Goal: Transaction & Acquisition: Purchase product/service

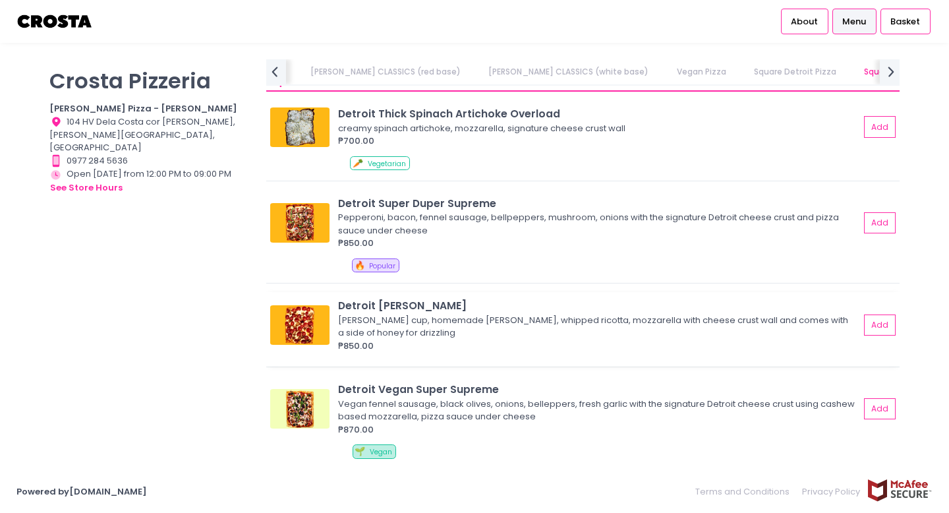
scroll to position [1388, 0]
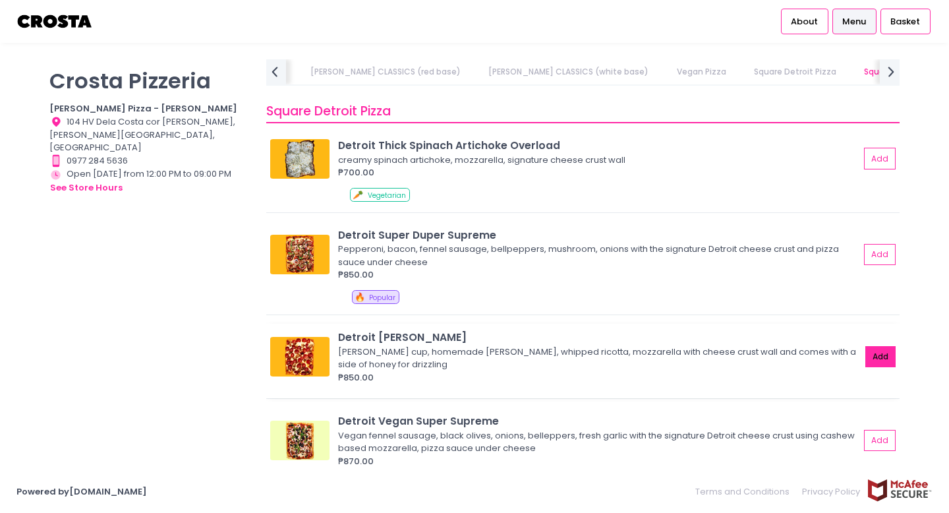
click at [871, 351] on button "Add" at bounding box center [880, 357] width 30 height 22
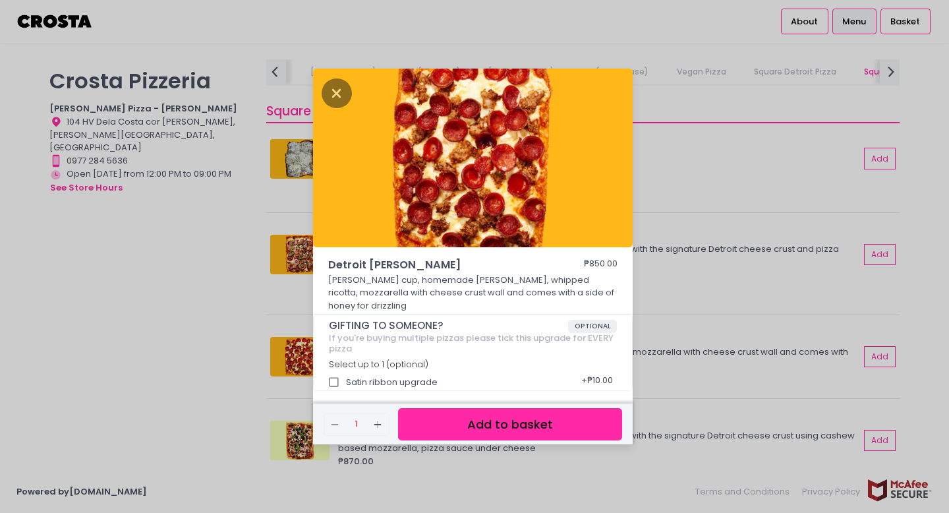
click at [569, 416] on button "Add to basket" at bounding box center [510, 424] width 224 height 32
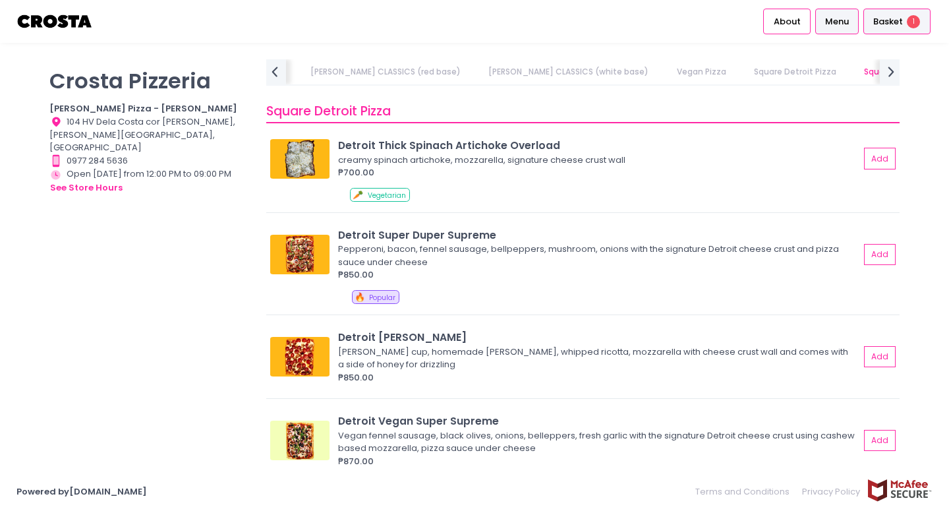
click at [908, 14] on div "Basket 1" at bounding box center [896, 22] width 67 height 26
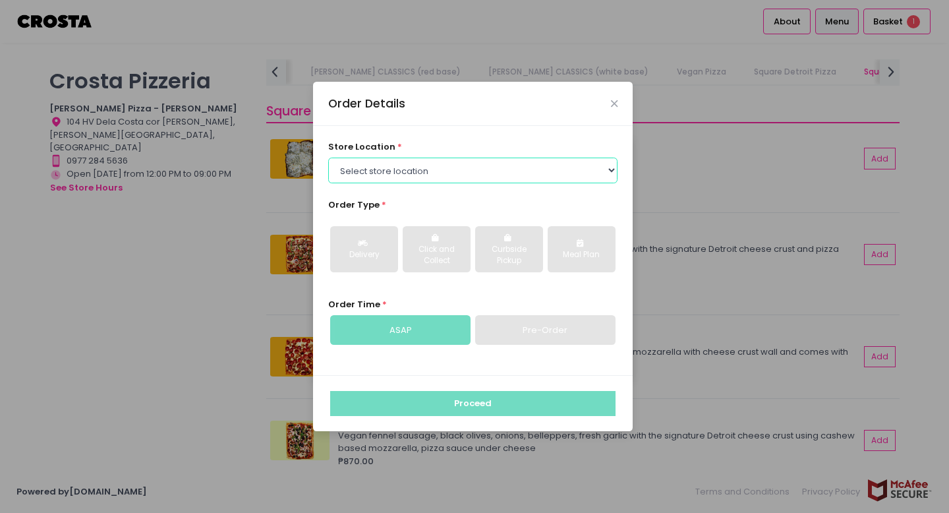
click at [429, 175] on select "Select store location [PERSON_NAME] Pizza - [PERSON_NAME] Pizza - [GEOGRAPHIC_D…" at bounding box center [473, 170] width 290 height 25
select select "65090bae48156caed44a5eb4"
click at [328, 158] on select "Select store location [PERSON_NAME] Pizza - [PERSON_NAME] Pizza - [GEOGRAPHIC_D…" at bounding box center [473, 170] width 290 height 25
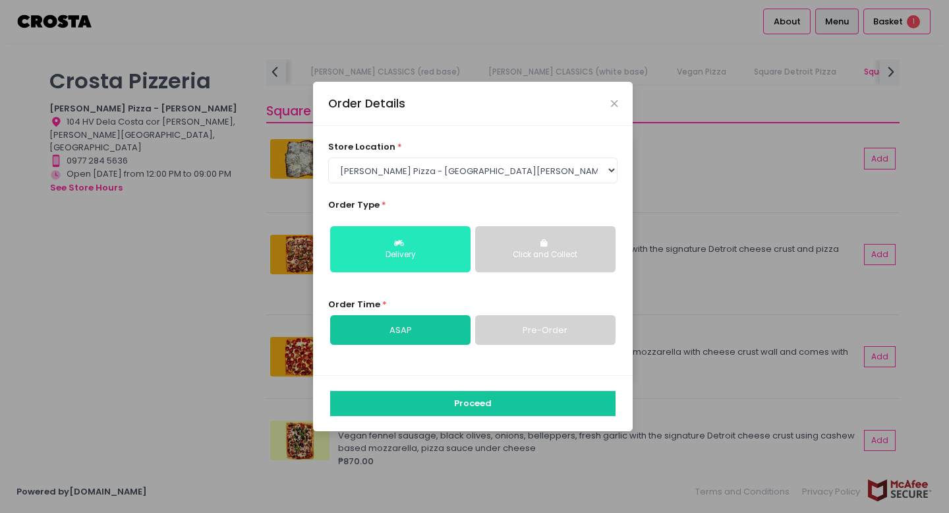
click at [369, 250] on div "Delivery" at bounding box center [400, 255] width 122 height 12
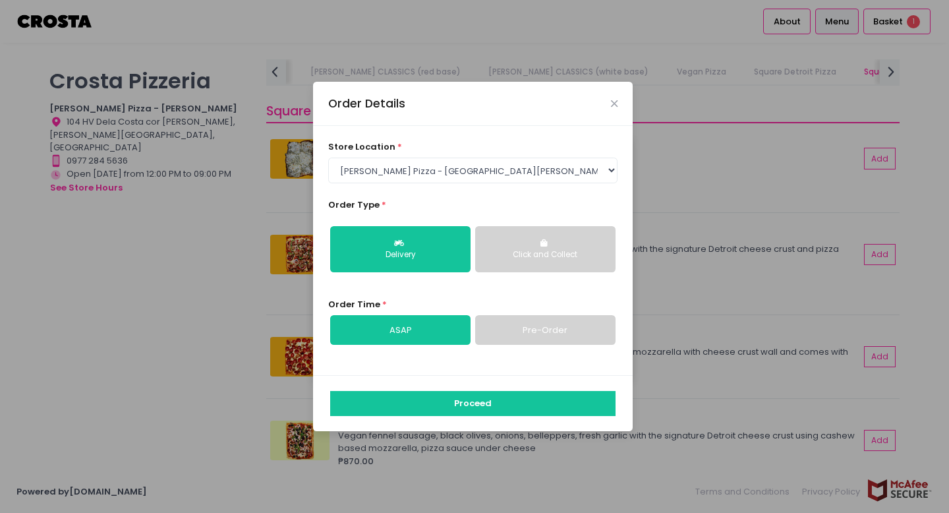
drag, startPoint x: 478, startPoint y: 320, endPoint x: 501, endPoint y: 418, distance: 100.9
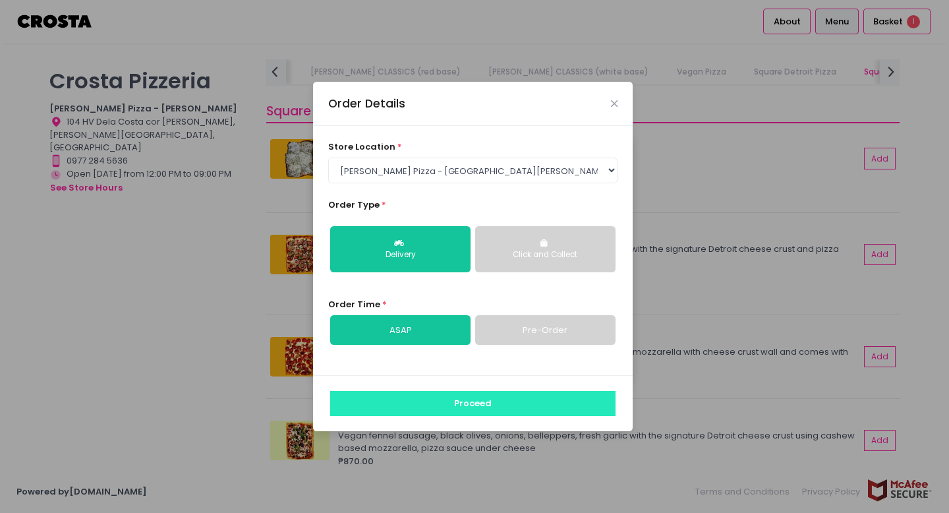
click at [500, 415] on button "Proceed" at bounding box center [472, 403] width 285 height 25
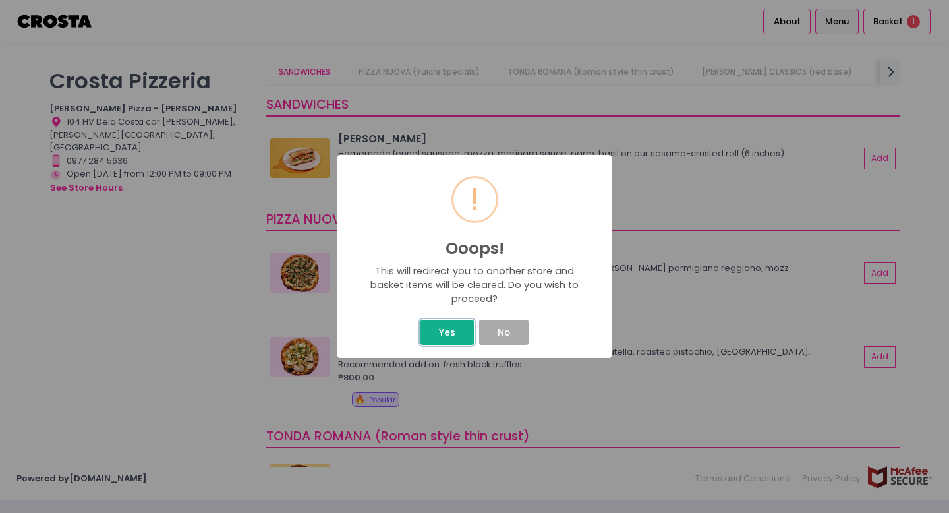
click at [430, 335] on button "Yes" at bounding box center [446, 332] width 53 height 25
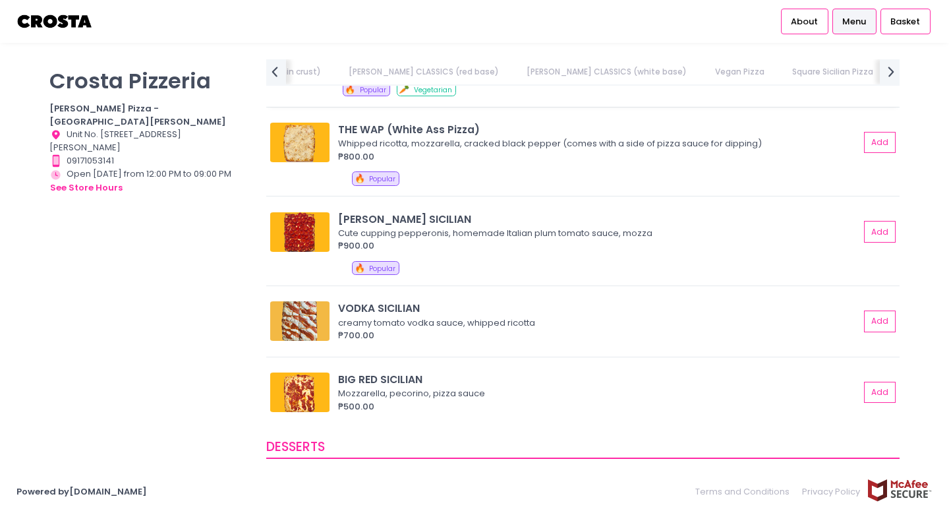
scroll to position [1699, 0]
click at [880, 235] on button "Add" at bounding box center [880, 232] width 30 height 22
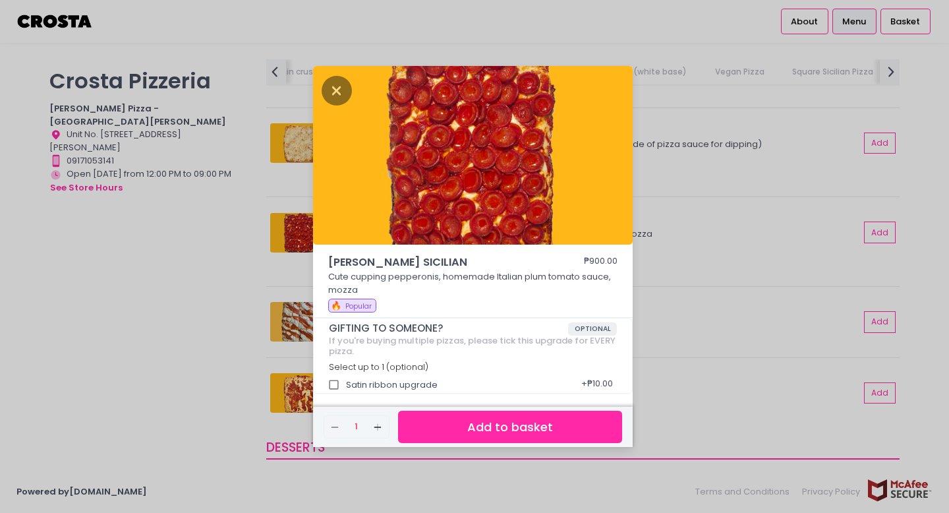
click at [540, 416] on button "Add to basket" at bounding box center [510, 427] width 224 height 32
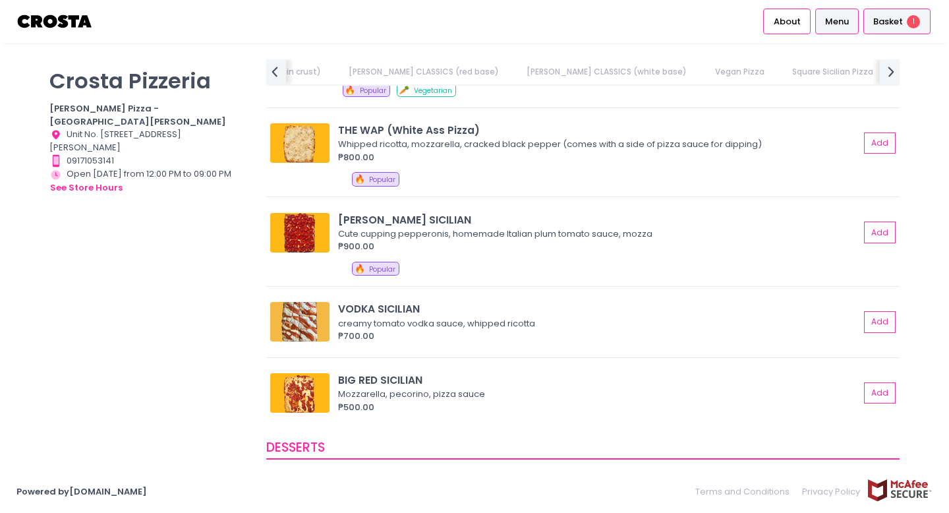
click at [888, 32] on div "Basket 1" at bounding box center [896, 22] width 67 height 26
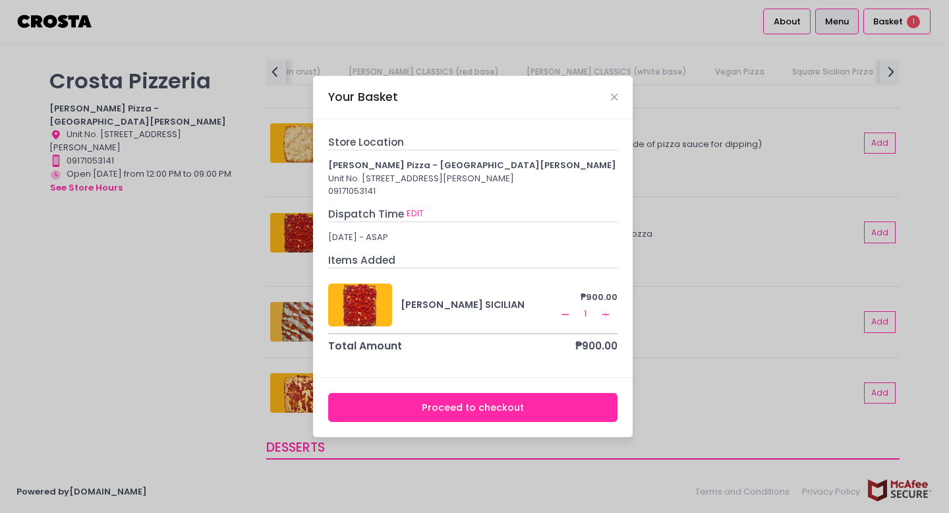
click at [452, 420] on button "Proceed to checkout" at bounding box center [473, 408] width 290 height 30
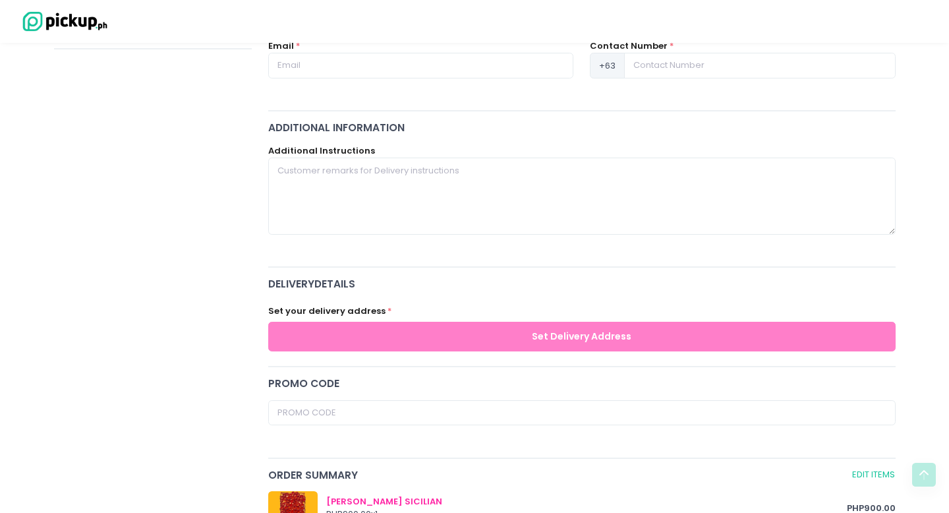
scroll to position [689, 0]
